Goal: Task Accomplishment & Management: Complete application form

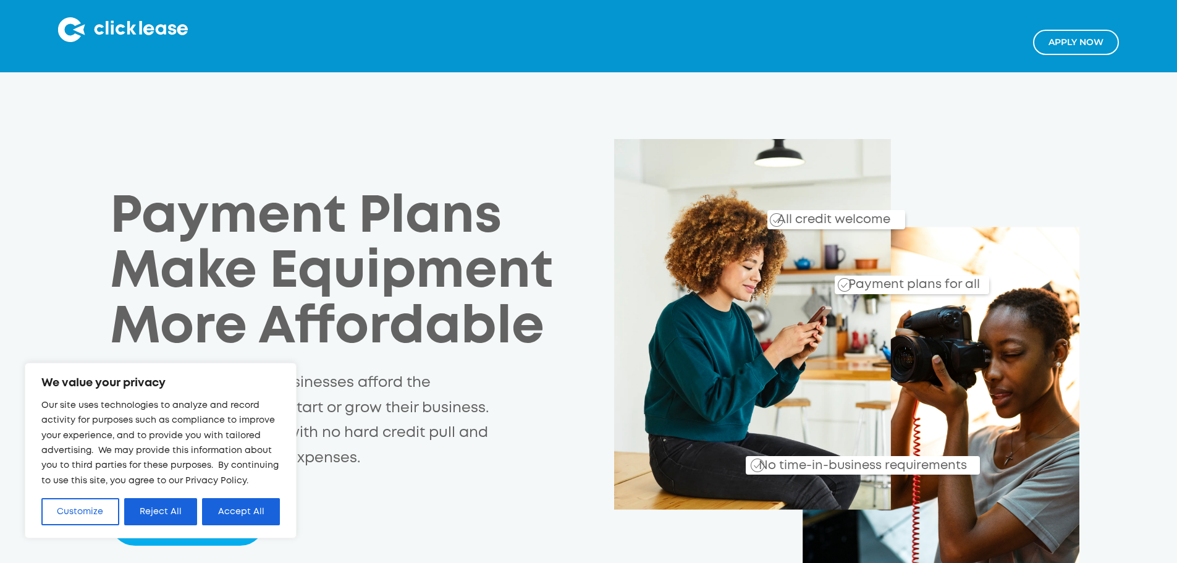
click at [238, 502] on button "Accept All" at bounding box center [241, 511] width 78 height 27
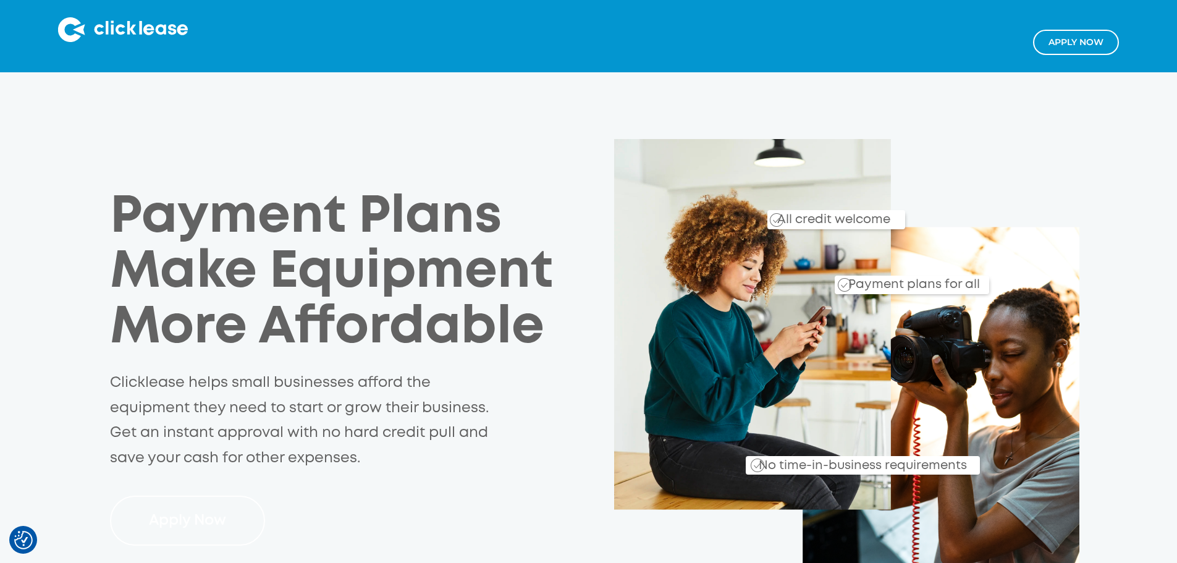
drag, startPoint x: 134, startPoint y: 470, endPoint x: 139, endPoint y: 462, distance: 9.4
click at [135, 496] on link "Apply Now" at bounding box center [187, 521] width 155 height 50
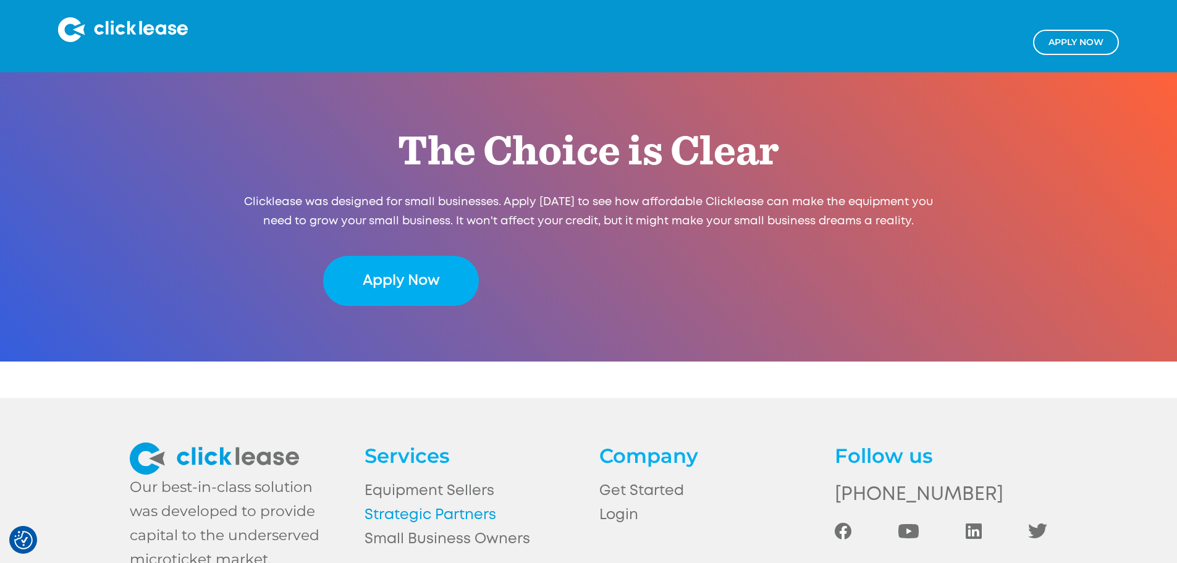
scroll to position [2577, 0]
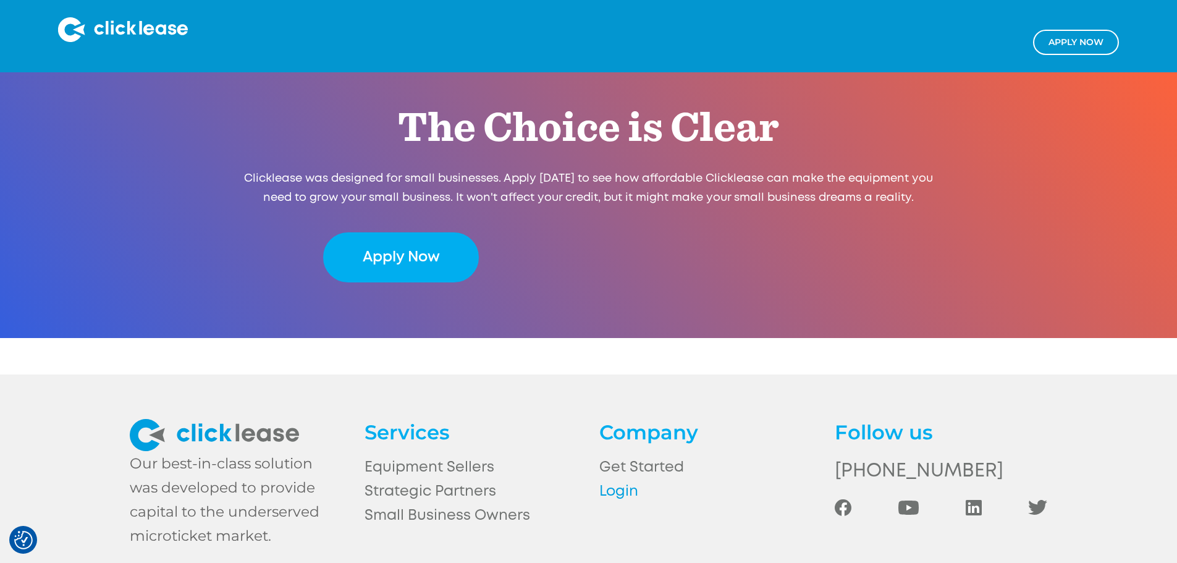
click at [625, 479] on link "Login" at bounding box center [705, 491] width 213 height 24
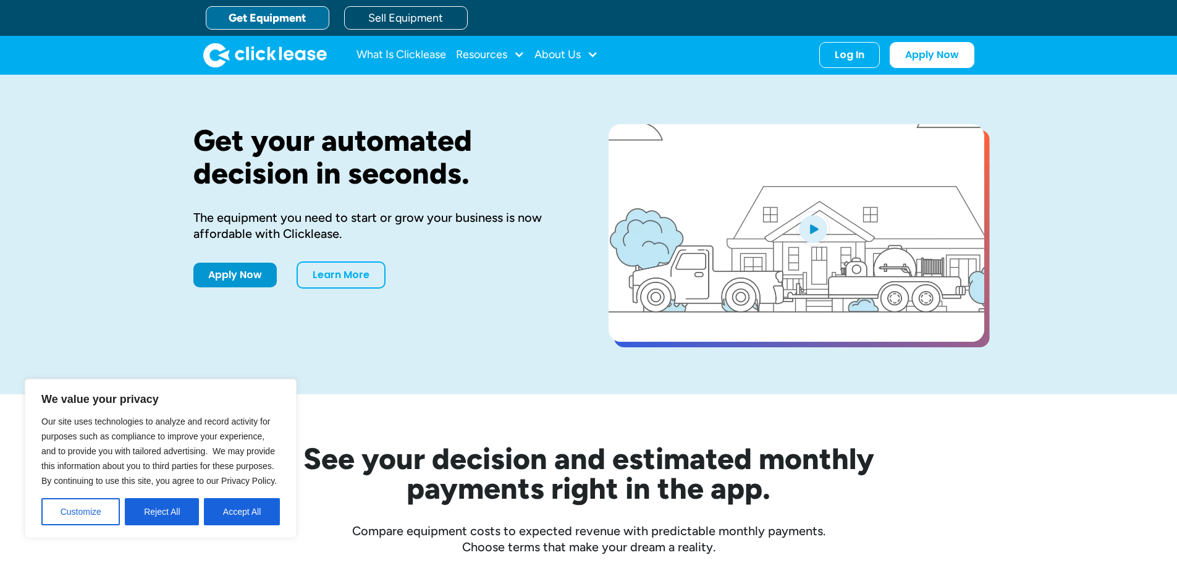
click at [841, 69] on div "What Is Clicklease Resources Blog Case Studies Videos FAQs About Us About Us Ca…" at bounding box center [588, 55] width 771 height 38
click at [849, 51] on div "Log In Account login I use Clicklease to get my equipment Partner Portal I offe…" at bounding box center [849, 53] width 61 height 26
click at [864, 52] on div "Log In" at bounding box center [850, 52] width 30 height 12
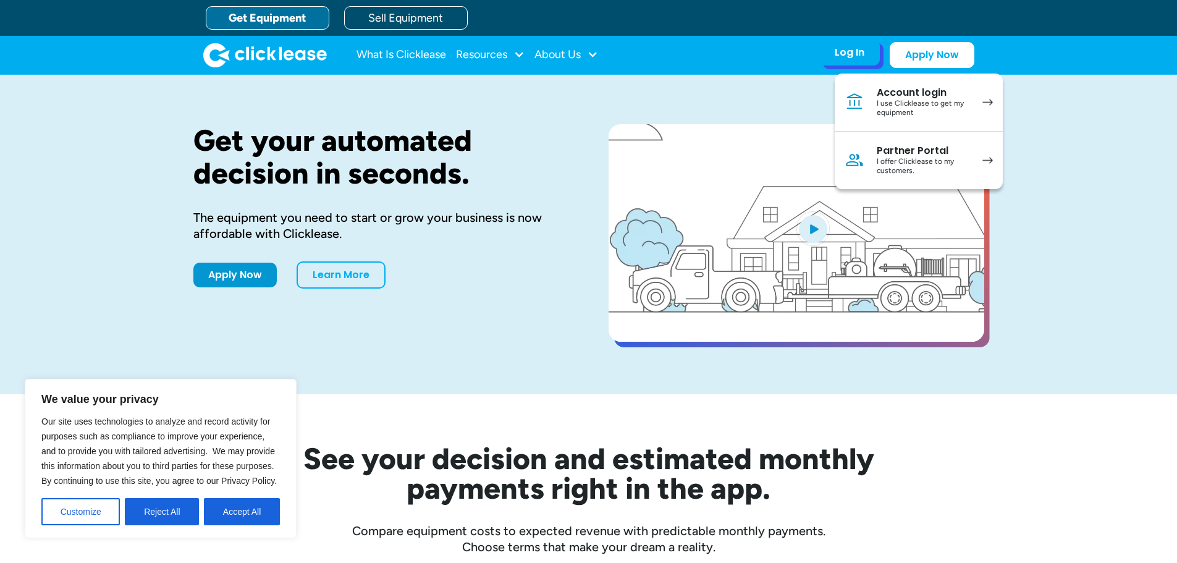
drag, startPoint x: 950, startPoint y: 108, endPoint x: 956, endPoint y: 105, distance: 6.7
click at [950, 109] on div "I use Clicklease to get my equipment" at bounding box center [923, 108] width 93 height 19
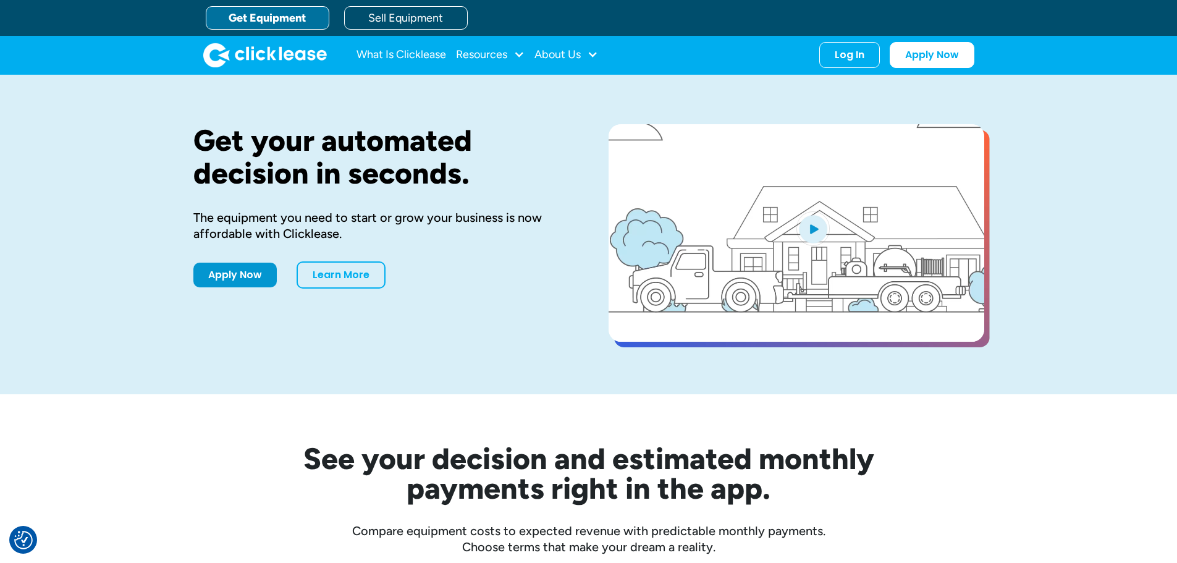
click at [193, 289] on div "Apply Now Learn More" at bounding box center [381, 274] width 376 height 27
click at [207, 285] on link "Apply Now" at bounding box center [234, 272] width 83 height 25
